Goal: Task Accomplishment & Management: Complete application form

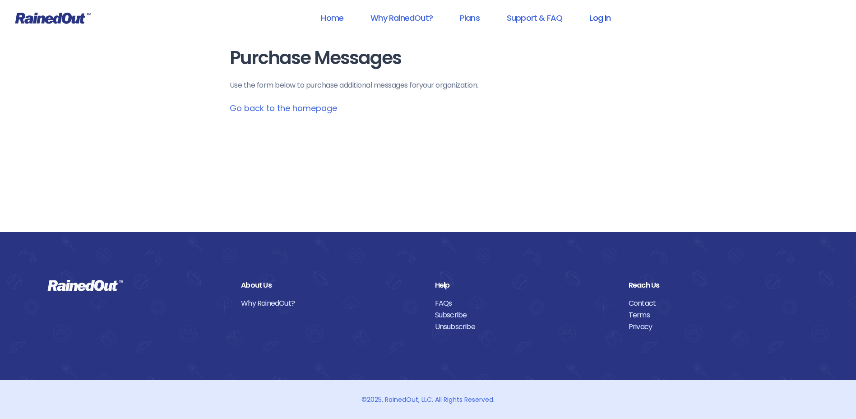
click at [599, 22] on link "Log In" at bounding box center [600, 18] width 45 height 20
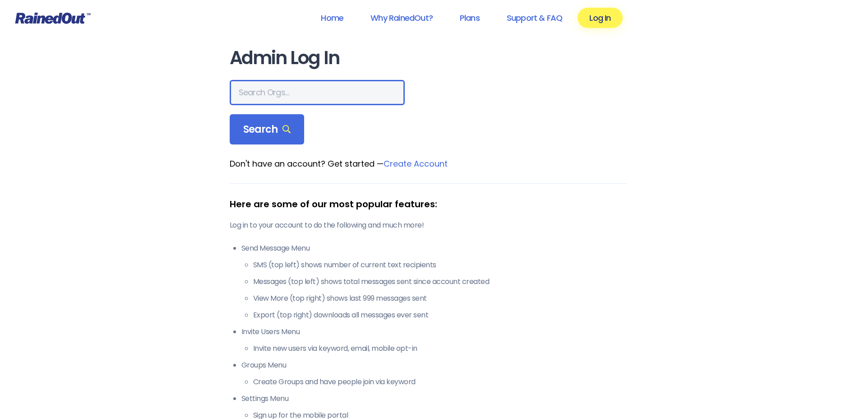
click at [299, 97] on input "text" at bounding box center [317, 92] width 175 height 25
type input "HFAH"
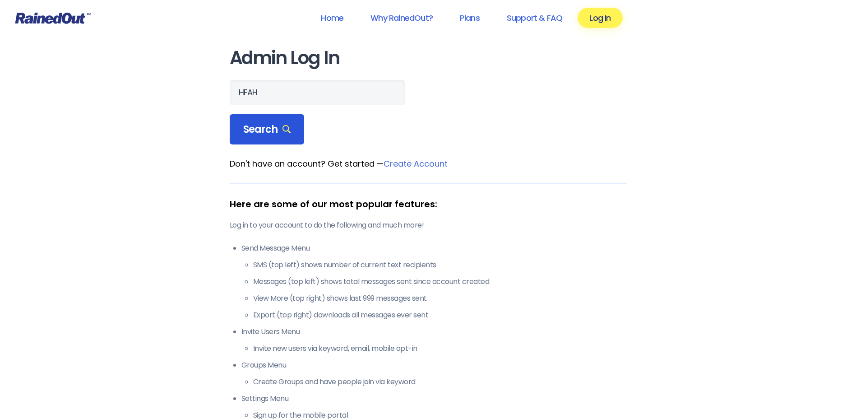
click at [275, 130] on span "Search" at bounding box center [267, 129] width 48 height 13
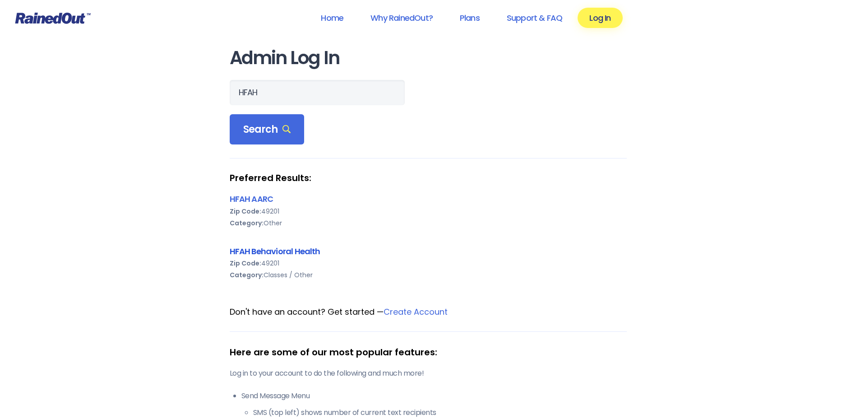
click at [279, 251] on link "HFAH Behavioral Health" at bounding box center [275, 250] width 91 height 11
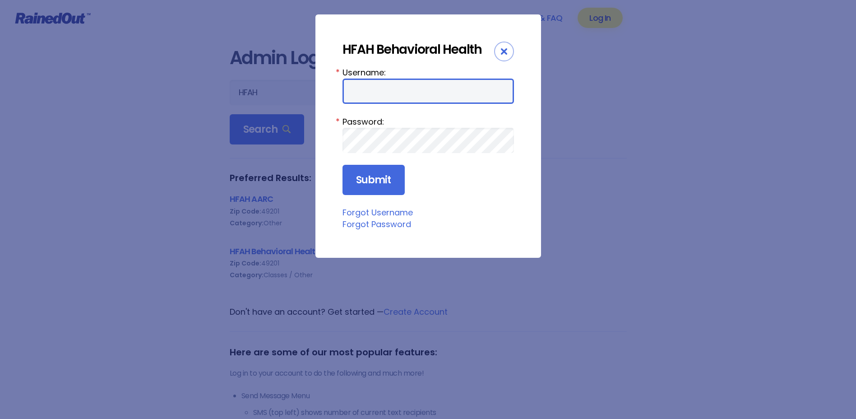
click at [401, 92] on input "Username:" at bounding box center [428, 91] width 171 height 25
type input "ChargeNurse"
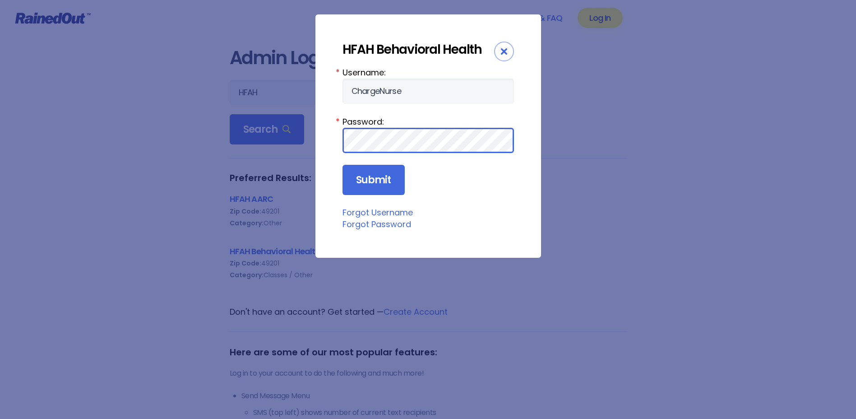
click at [343, 165] on input "Submit" at bounding box center [374, 180] width 62 height 31
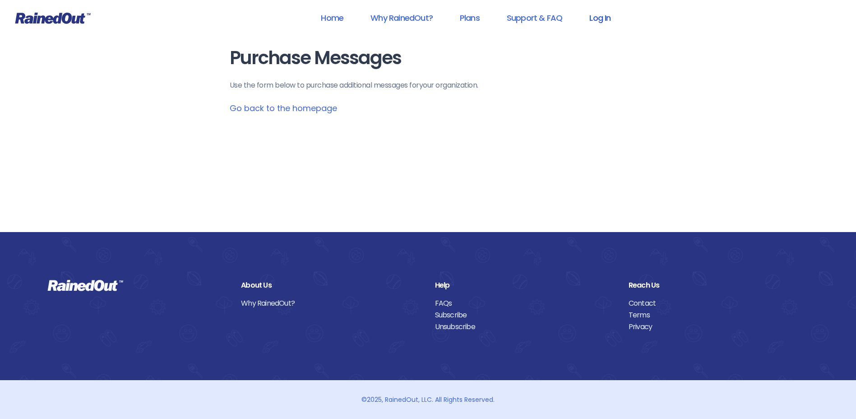
click at [594, 21] on link "Log In" at bounding box center [600, 18] width 45 height 20
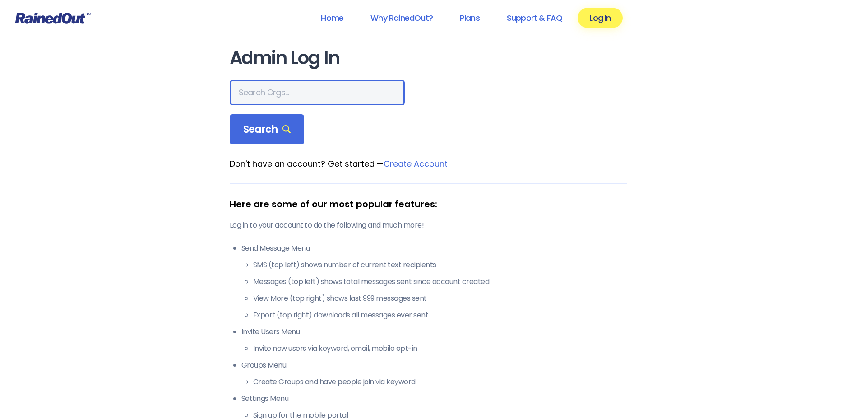
click at [320, 88] on input "text" at bounding box center [317, 92] width 175 height 25
type input "hfah"
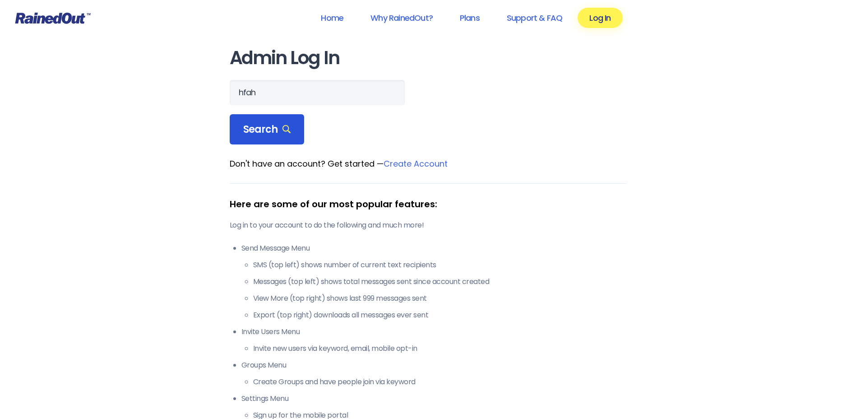
click at [255, 132] on span "Search" at bounding box center [267, 129] width 48 height 13
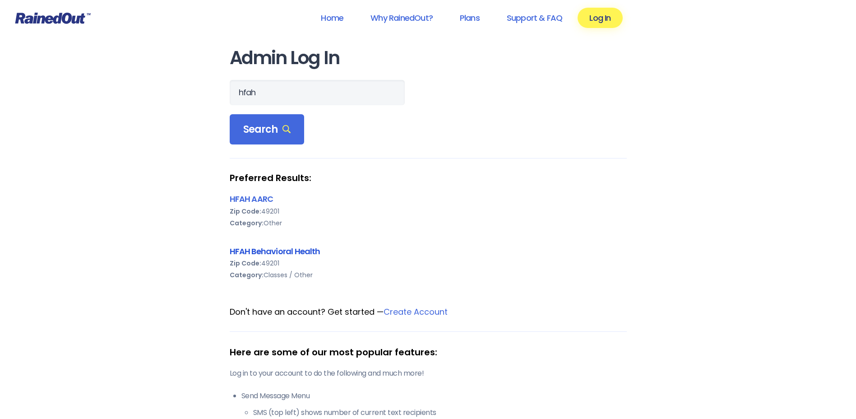
click at [264, 250] on link "HFAH Behavioral Health" at bounding box center [275, 250] width 91 height 11
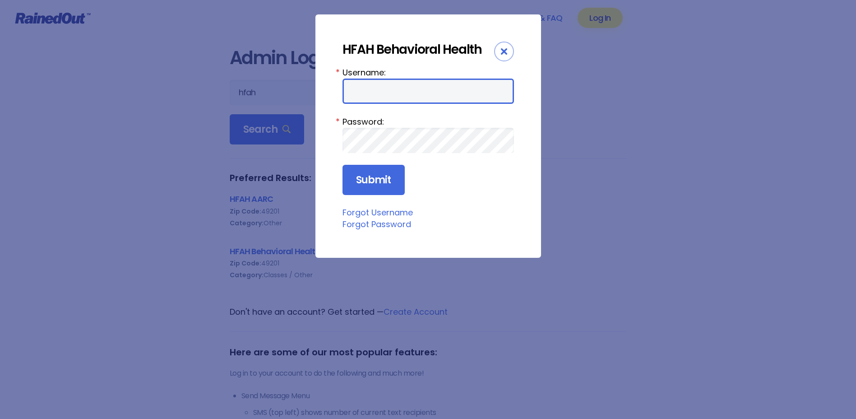
click at [427, 90] on input "Username:" at bounding box center [428, 91] width 171 height 25
type input "Chargenurse"
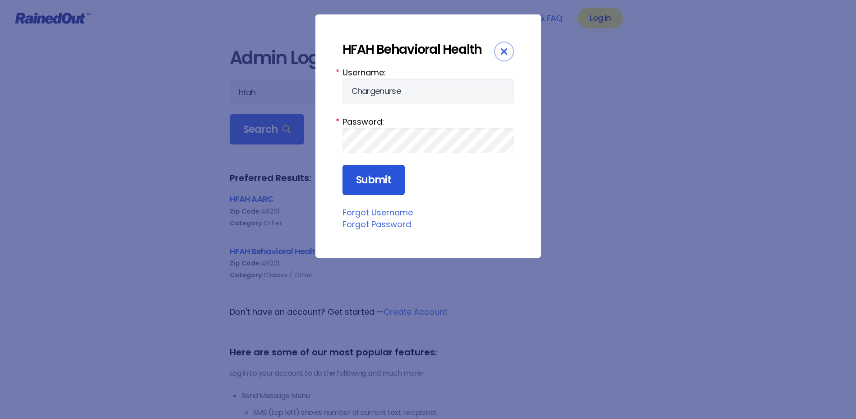
click at [379, 186] on input "Submit" at bounding box center [374, 180] width 62 height 31
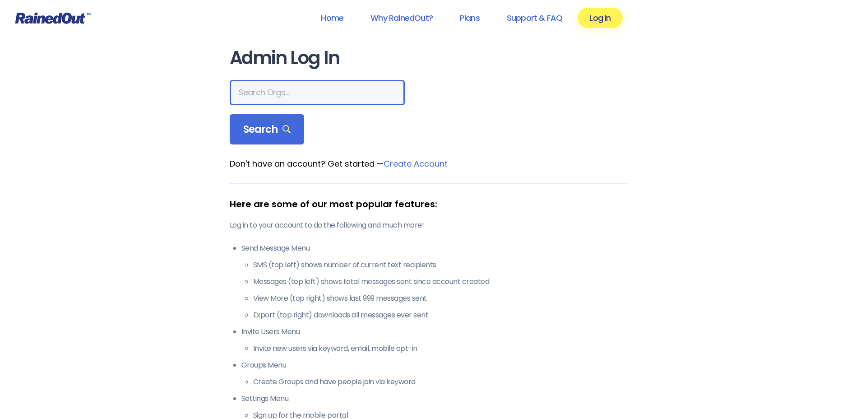
click at [296, 95] on input "text" at bounding box center [317, 92] width 175 height 25
type input "hfah"
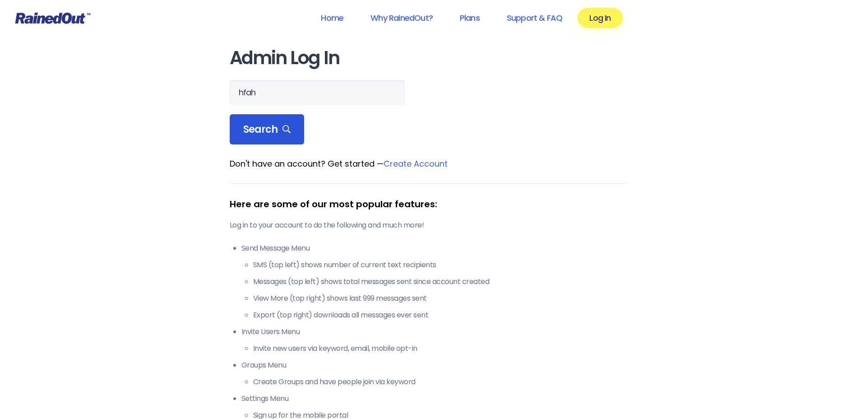
click at [264, 125] on span "Search" at bounding box center [267, 129] width 48 height 13
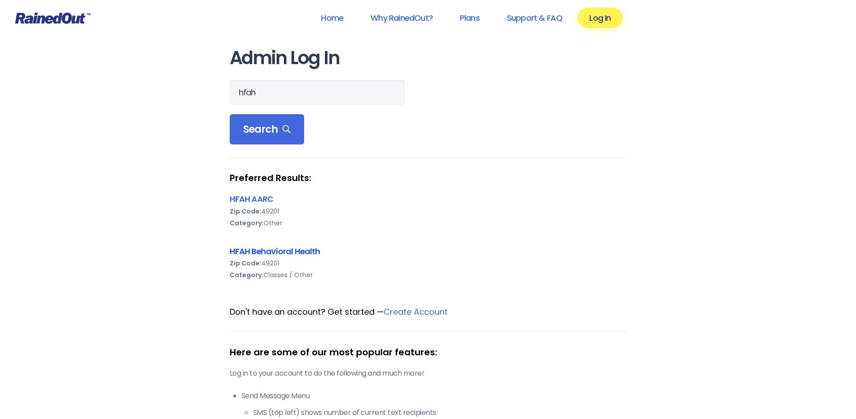
click at [258, 248] on link "HFAH Behavioral Health" at bounding box center [275, 250] width 91 height 11
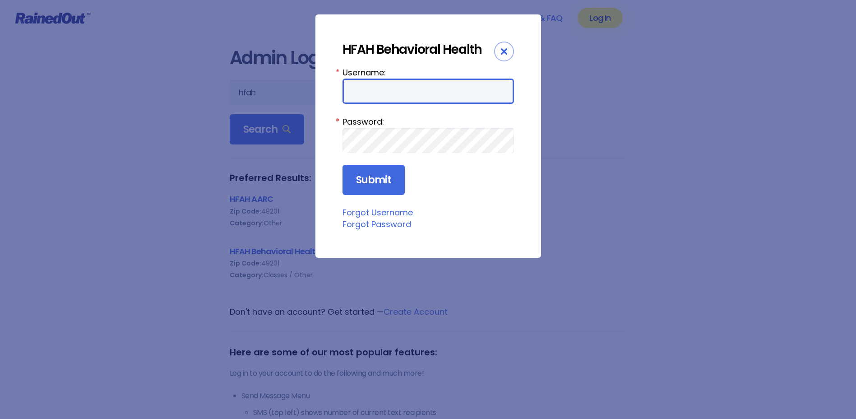
click at [412, 93] on input "Username:" at bounding box center [428, 91] width 171 height 25
type input "Chargenurse"
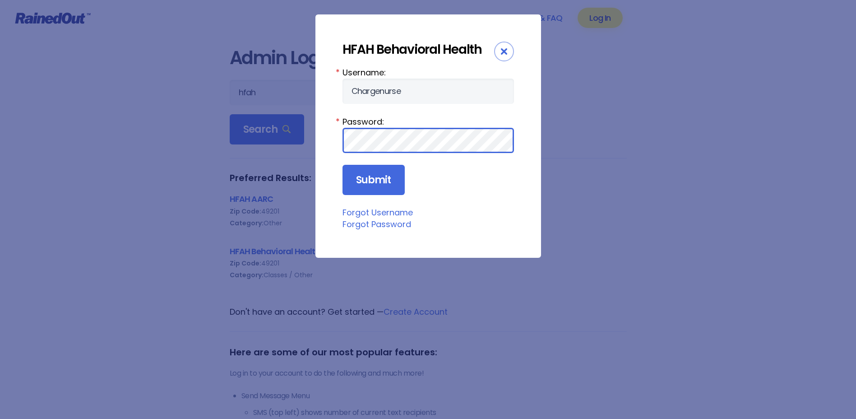
click at [343, 165] on input "Submit" at bounding box center [374, 180] width 62 height 31
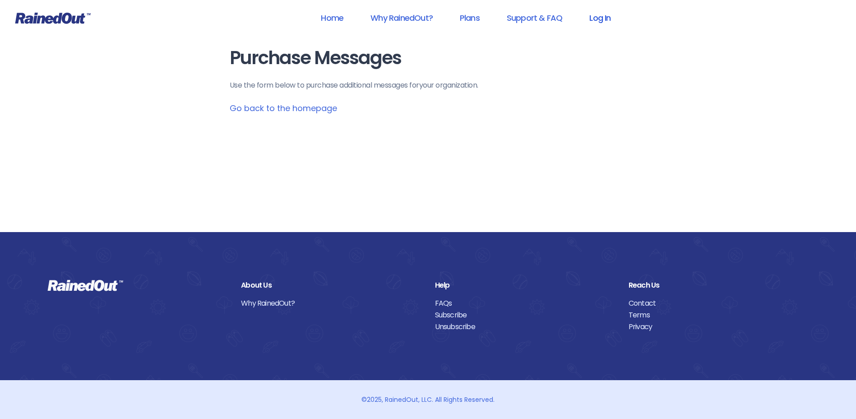
click at [597, 16] on link "Log In" at bounding box center [600, 18] width 45 height 20
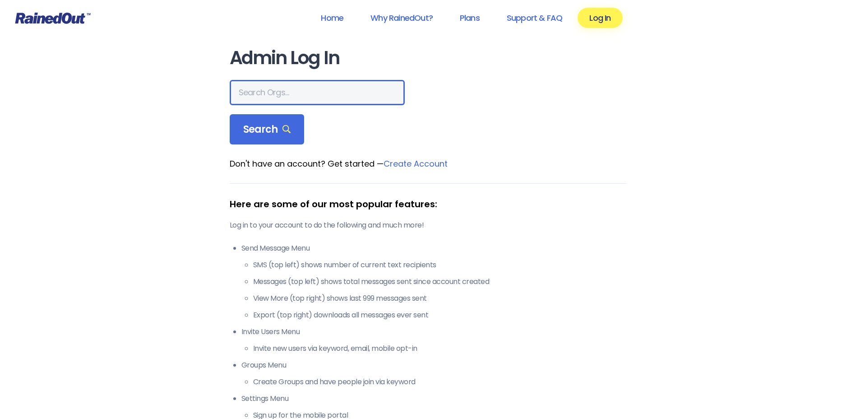
click at [283, 98] on input "text" at bounding box center [317, 92] width 175 height 25
type input "hfah"
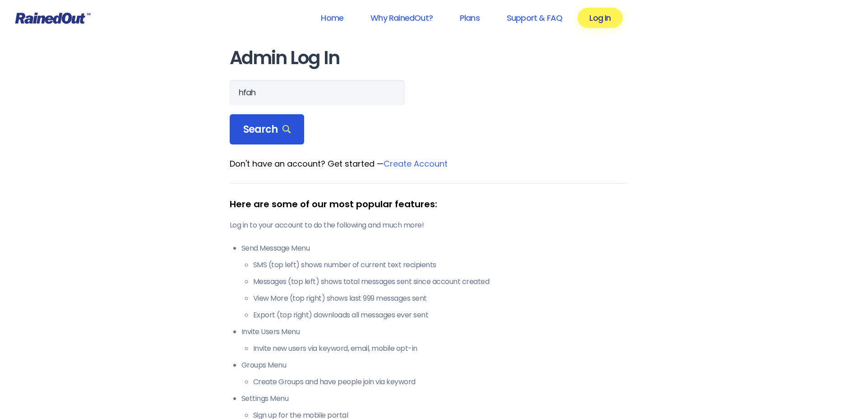
click at [242, 128] on div "Search" at bounding box center [267, 129] width 75 height 31
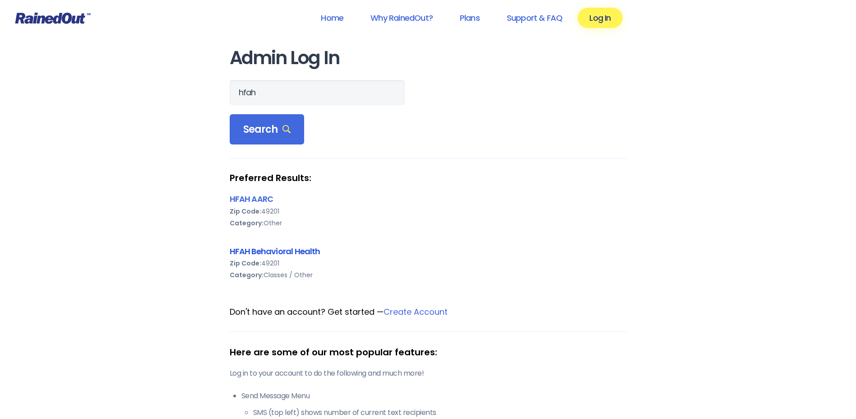
click at [268, 248] on link "HFAH Behavioral Health" at bounding box center [275, 250] width 91 height 11
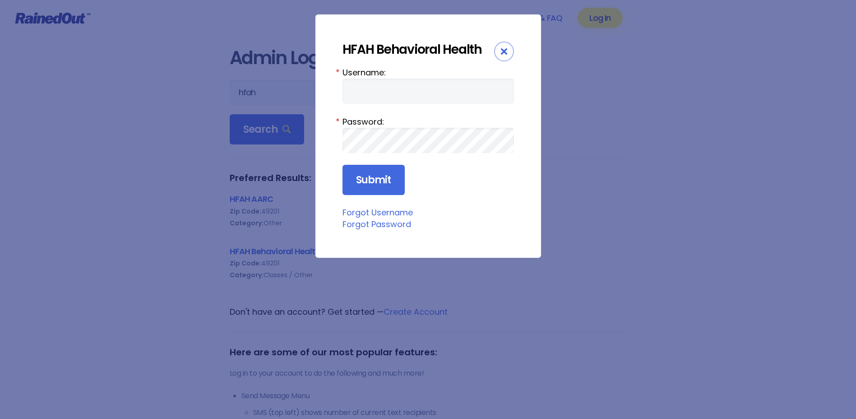
click at [431, 77] on label "Username:" at bounding box center [428, 72] width 171 height 12
click at [431, 79] on input "Username:" at bounding box center [428, 91] width 171 height 25
type input "Chargenurse"
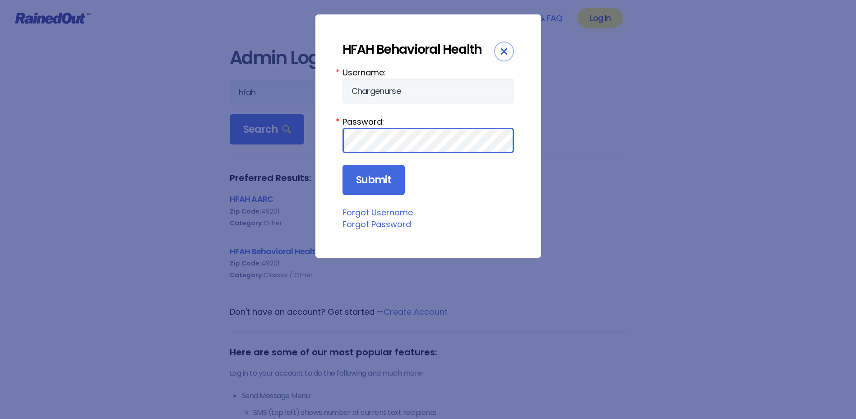
click at [343, 165] on input "Submit" at bounding box center [374, 180] width 62 height 31
